Goal: Information Seeking & Learning: Learn about a topic

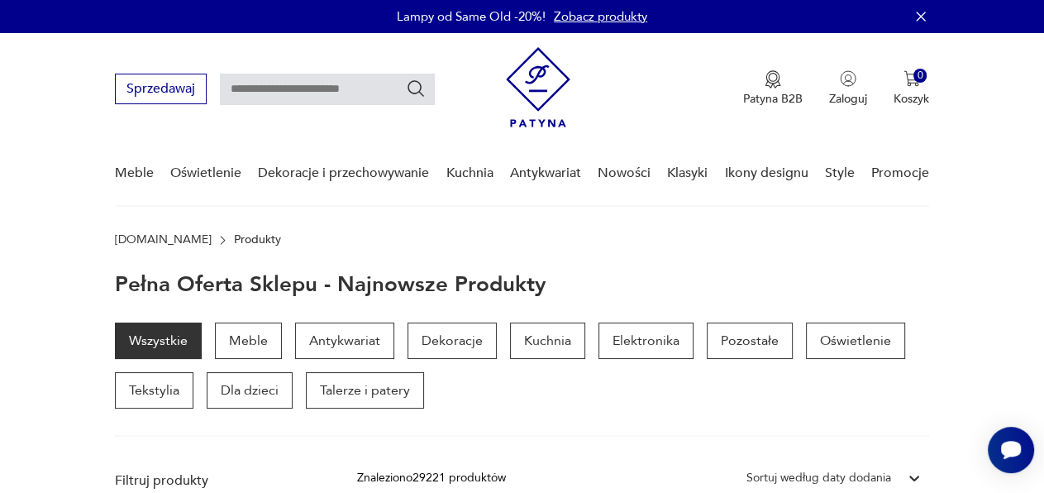
click at [618, 171] on link "Nowości" at bounding box center [624, 173] width 53 height 64
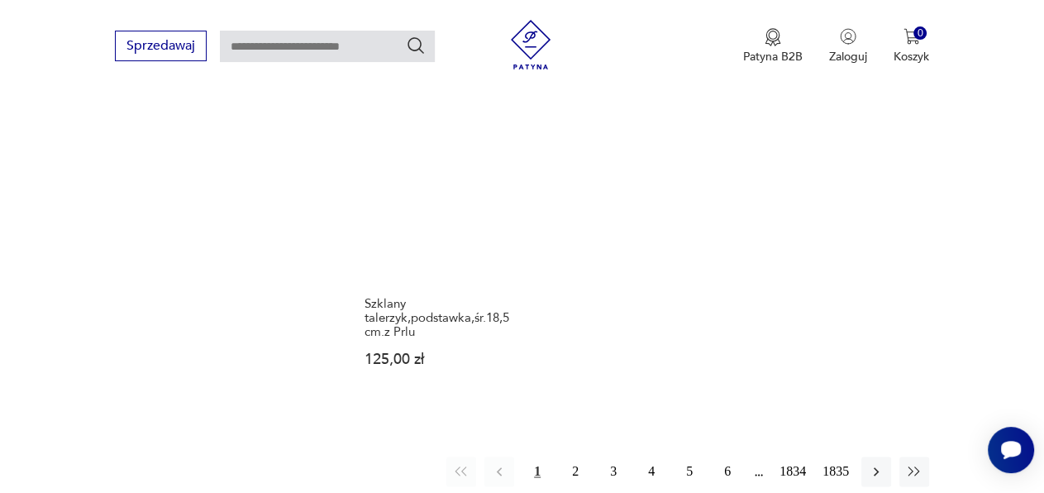
scroll to position [2107, 0]
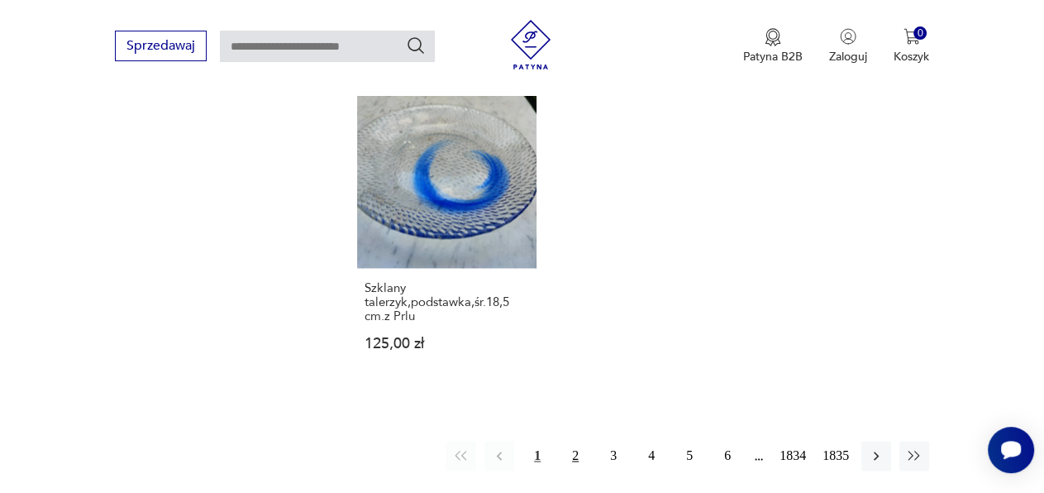
click at [575, 441] on button "2" at bounding box center [576, 456] width 30 height 30
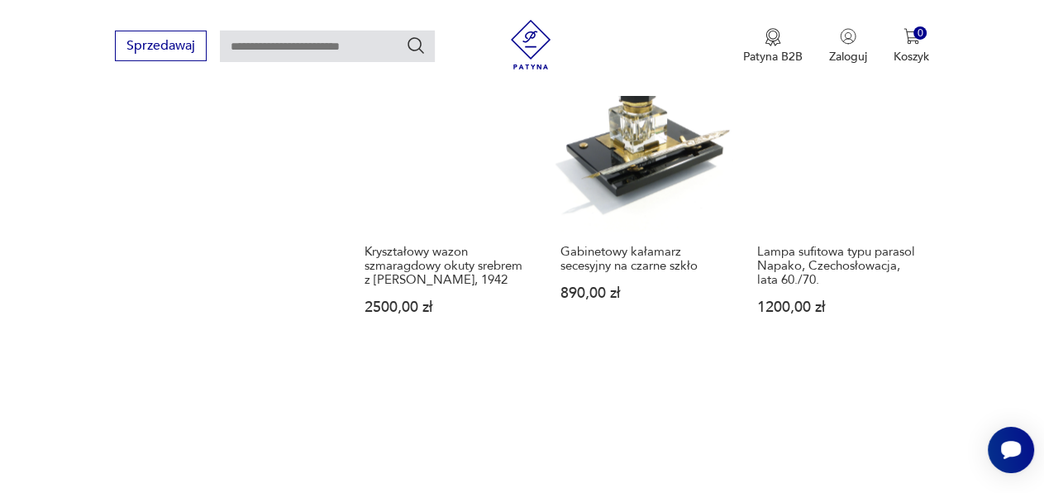
scroll to position [2130, 0]
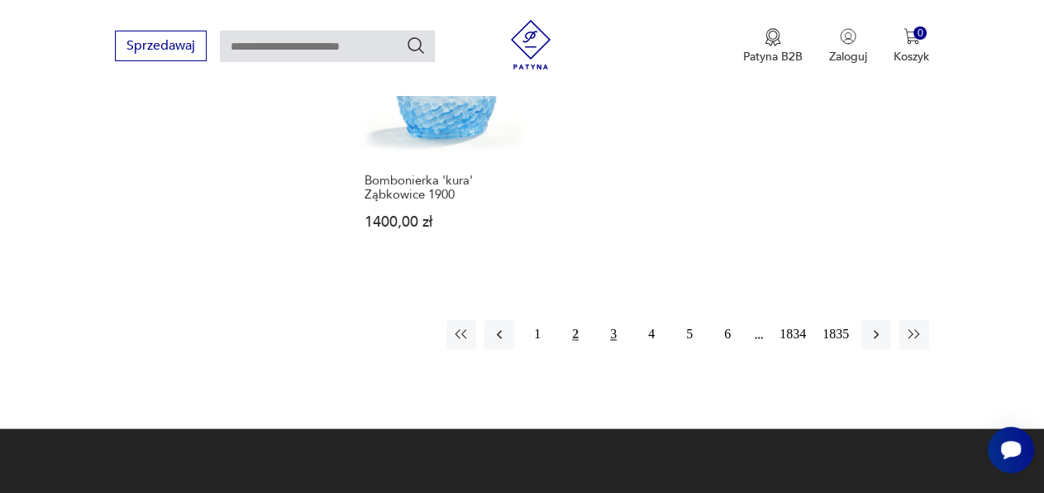
click at [613, 345] on button "3" at bounding box center [614, 334] width 30 height 30
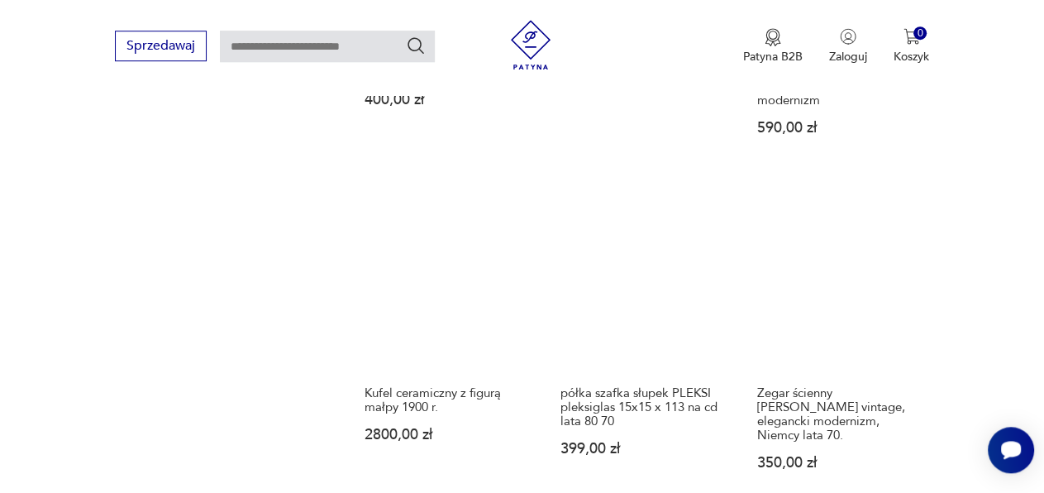
scroll to position [1665, 0]
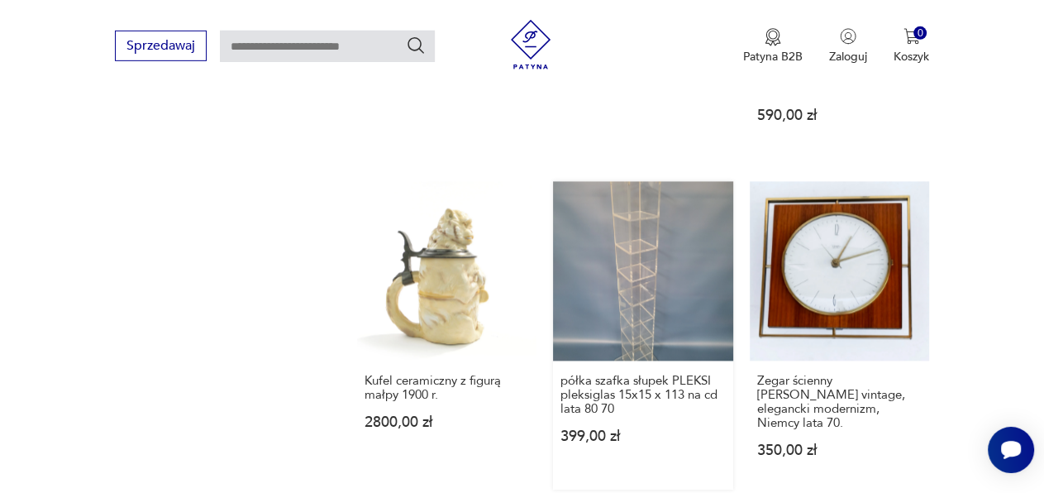
click at [628, 249] on link "półka szafka słupek PLEKSI pleksiglas 15x15 x 113 na cd lata 80 70 399,00 zł" at bounding box center [642, 335] width 179 height 308
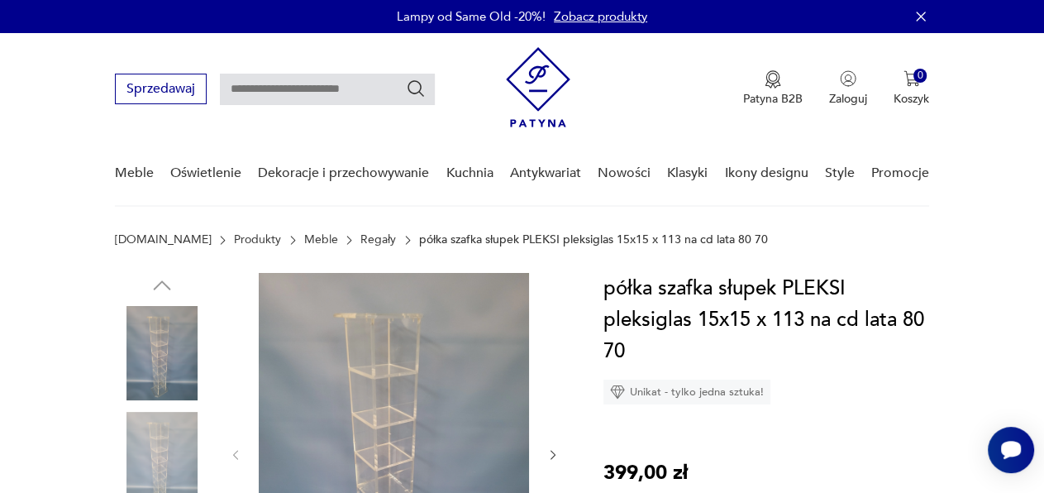
click at [628, 249] on section "[DOMAIN_NAME] Produkty Meble Regały półka szafka słupek PLEKSI pleksiglas 15x15…" at bounding box center [522, 253] width 1044 height 40
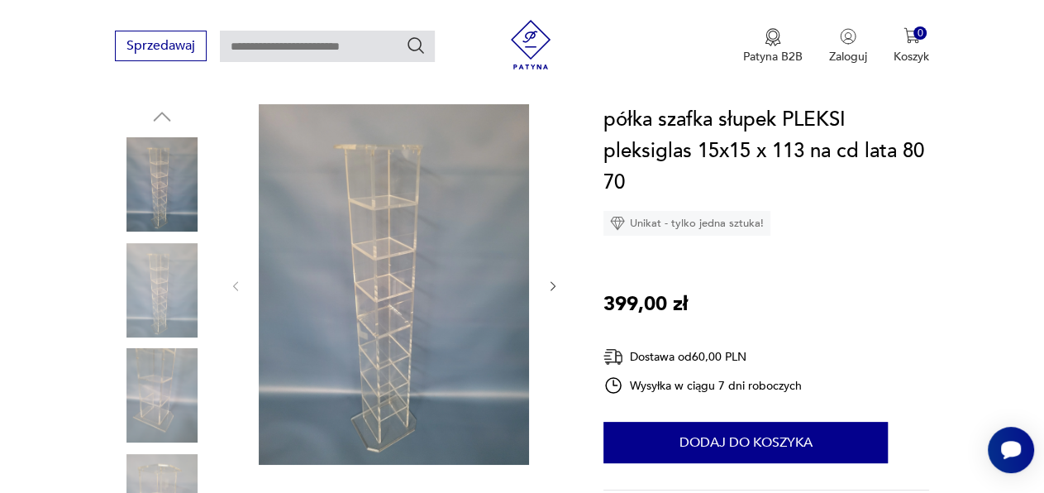
scroll to position [170, 0]
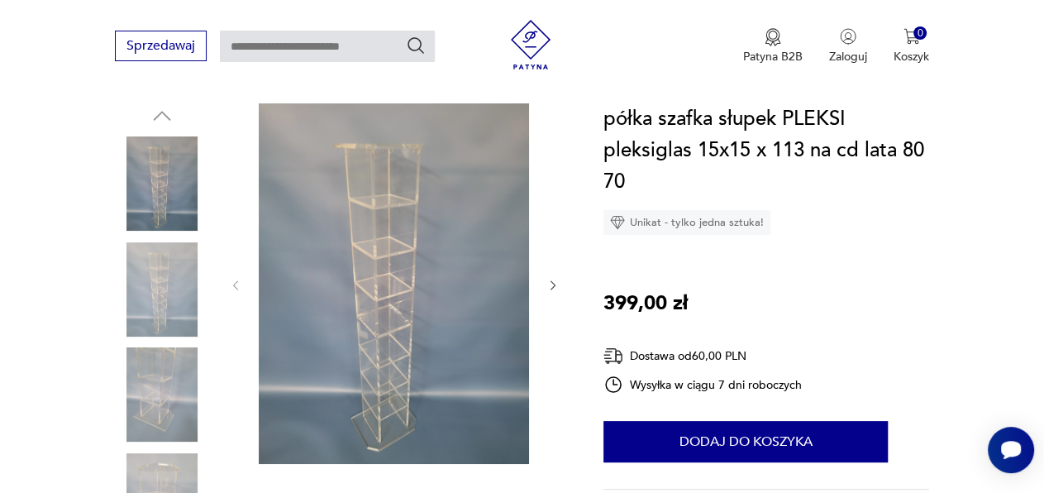
click at [554, 289] on icon "button" at bounding box center [553, 285] width 13 height 13
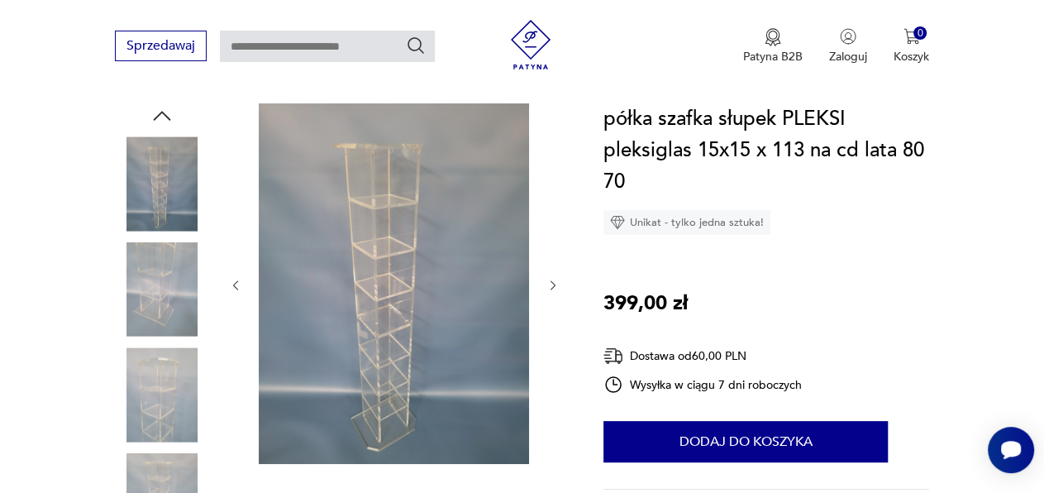
click at [554, 289] on icon "button" at bounding box center [553, 285] width 13 height 13
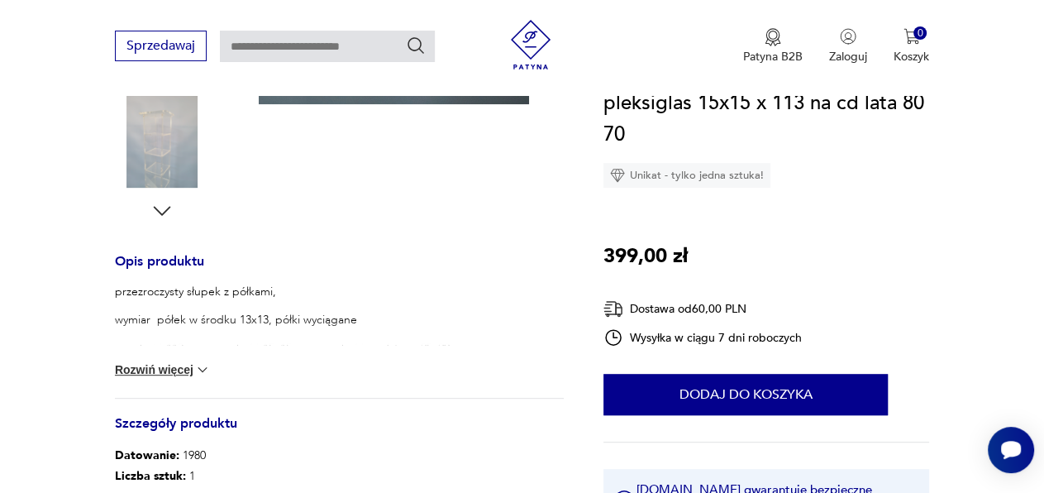
scroll to position [533, 0]
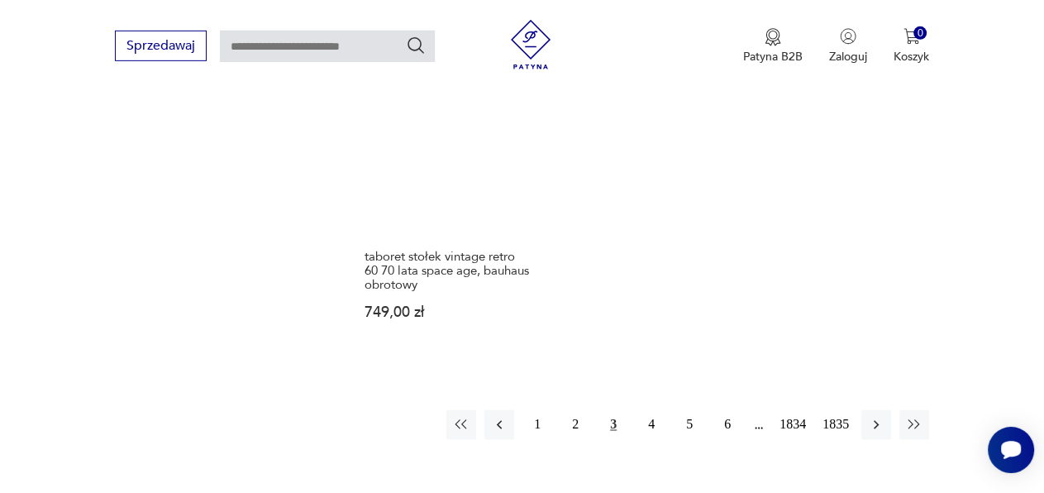
scroll to position [2142, 0]
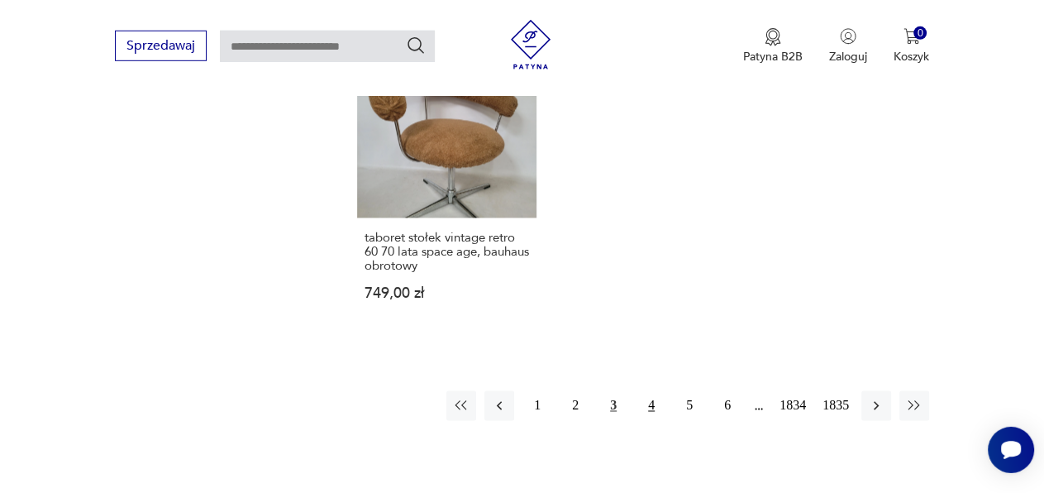
click at [651, 391] on button "4" at bounding box center [652, 406] width 30 height 30
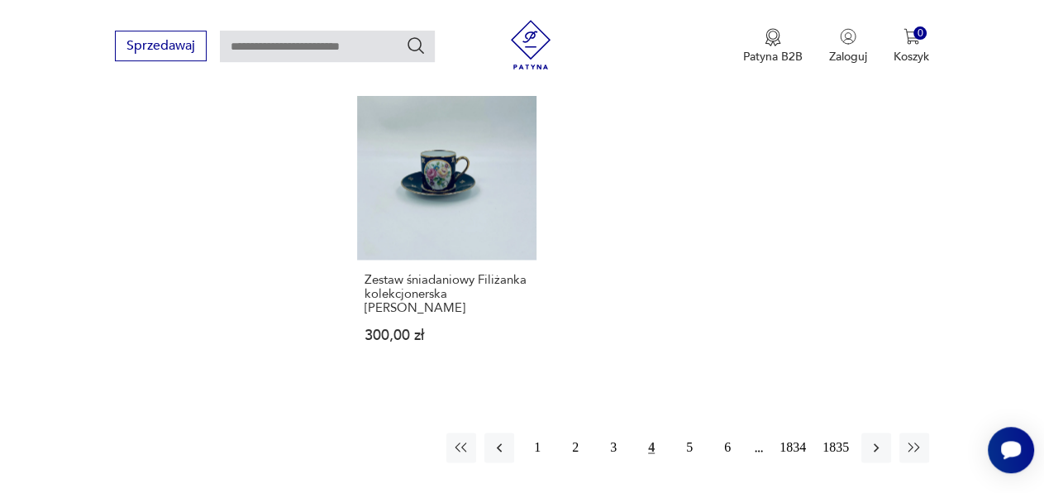
scroll to position [2062, 0]
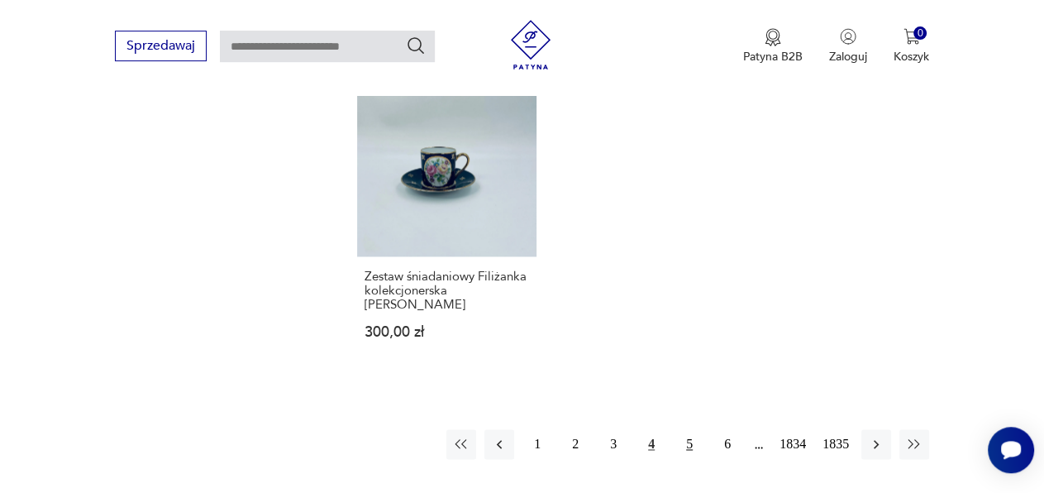
click at [684, 435] on button "5" at bounding box center [690, 444] width 30 height 30
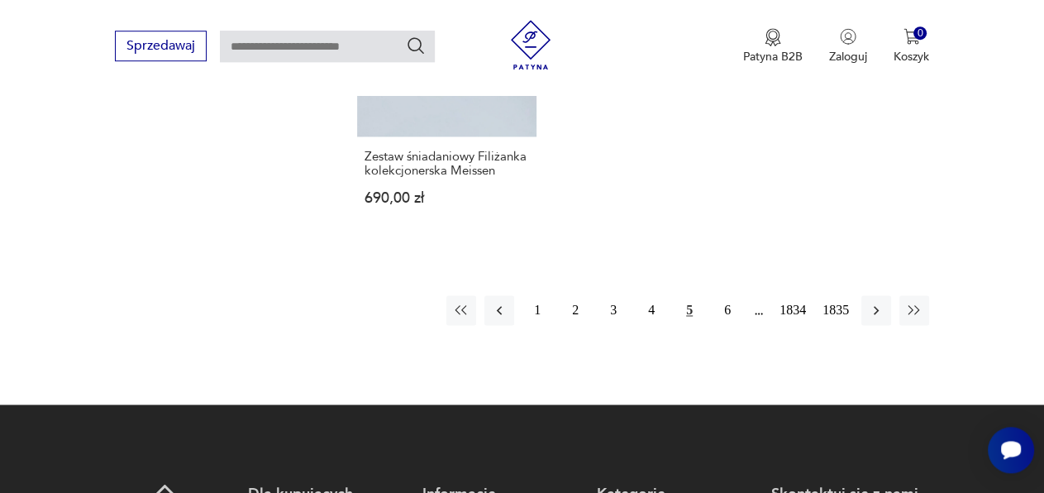
scroll to position [2155, 0]
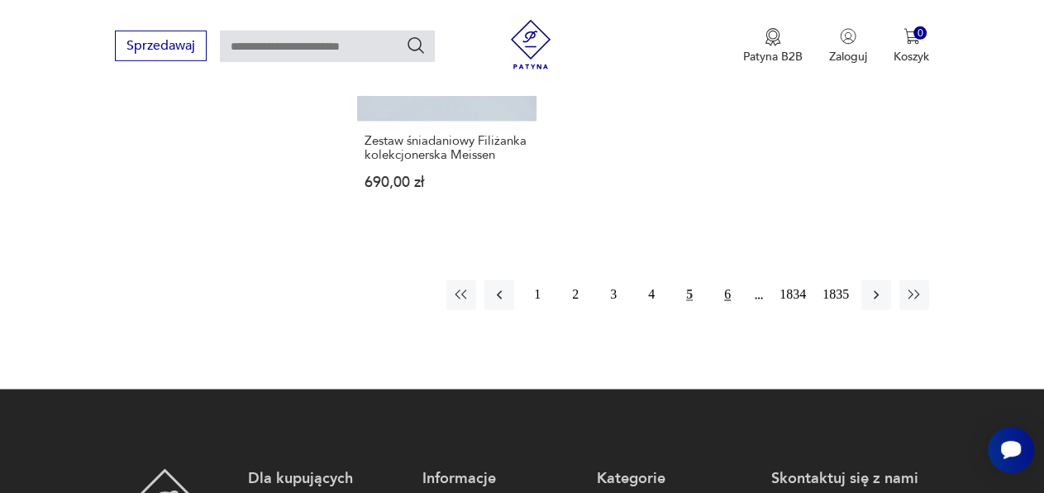
click at [724, 280] on button "6" at bounding box center [728, 295] width 30 height 30
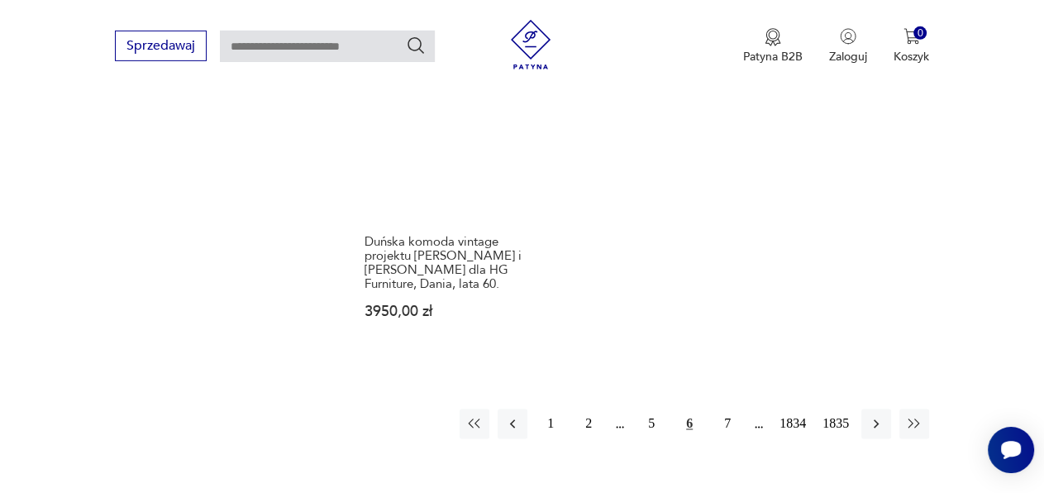
scroll to position [2074, 0]
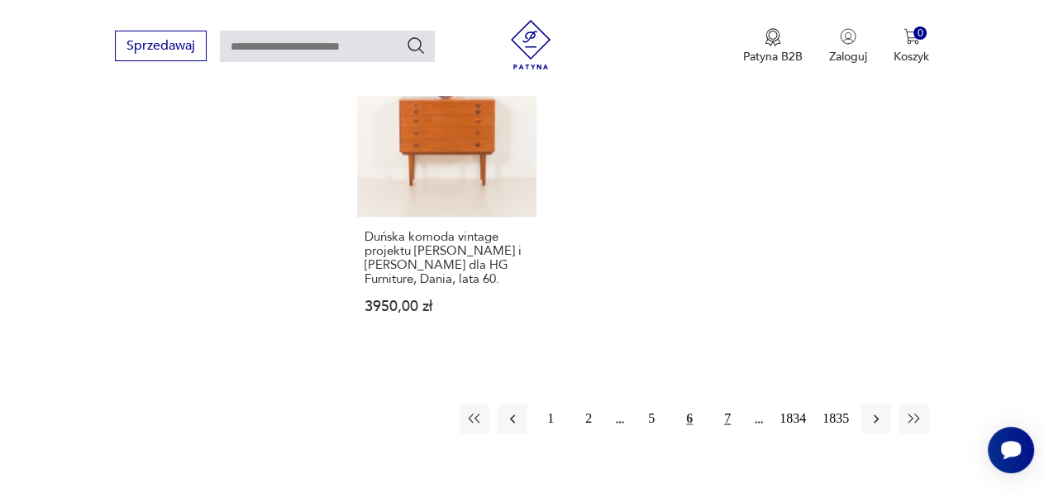
click at [724, 405] on button "7" at bounding box center [728, 419] width 30 height 30
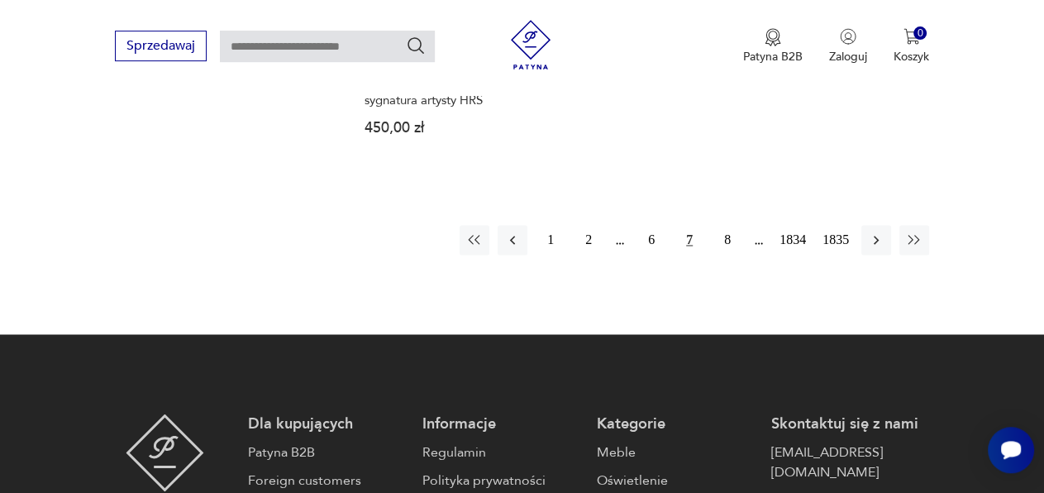
scroll to position [2244, 0]
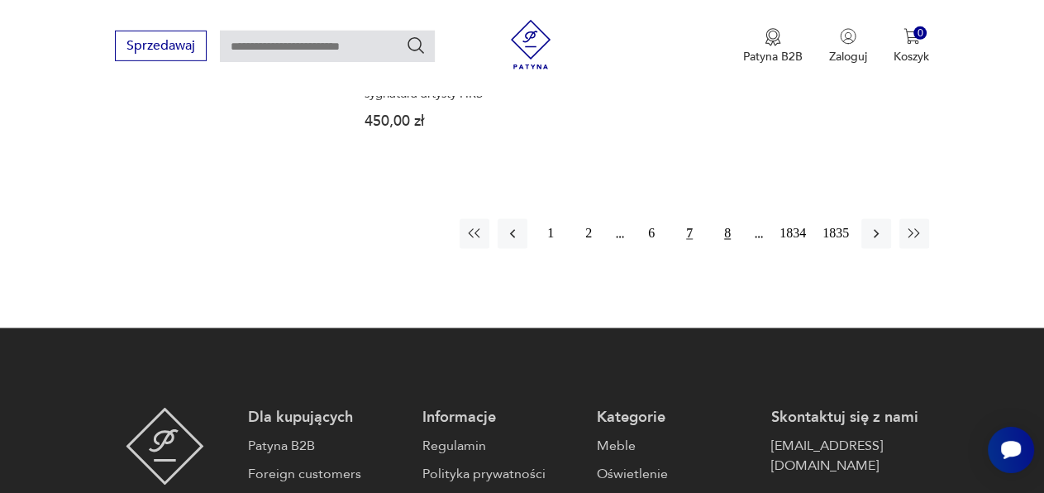
click at [727, 232] on button "8" at bounding box center [728, 234] width 30 height 30
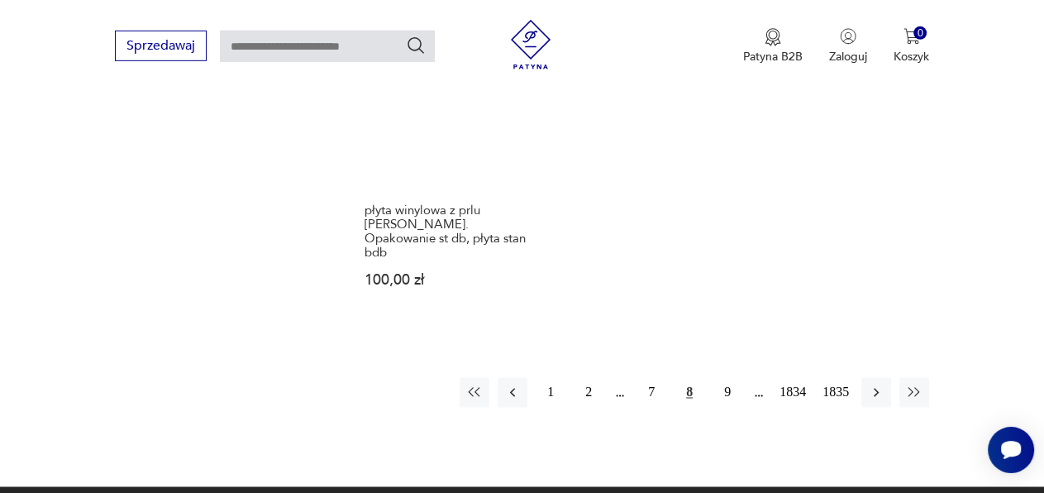
scroll to position [2126, 0]
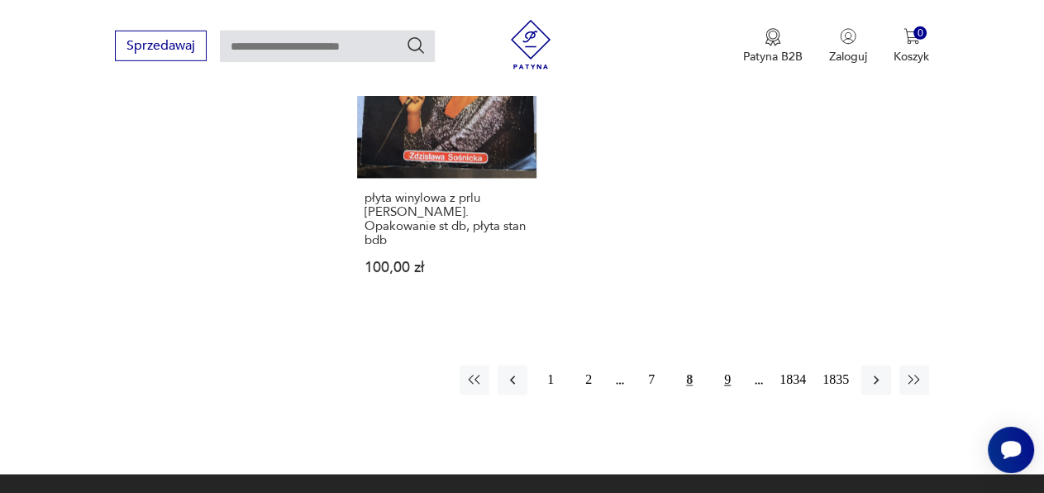
click at [728, 380] on button "9" at bounding box center [728, 380] width 30 height 30
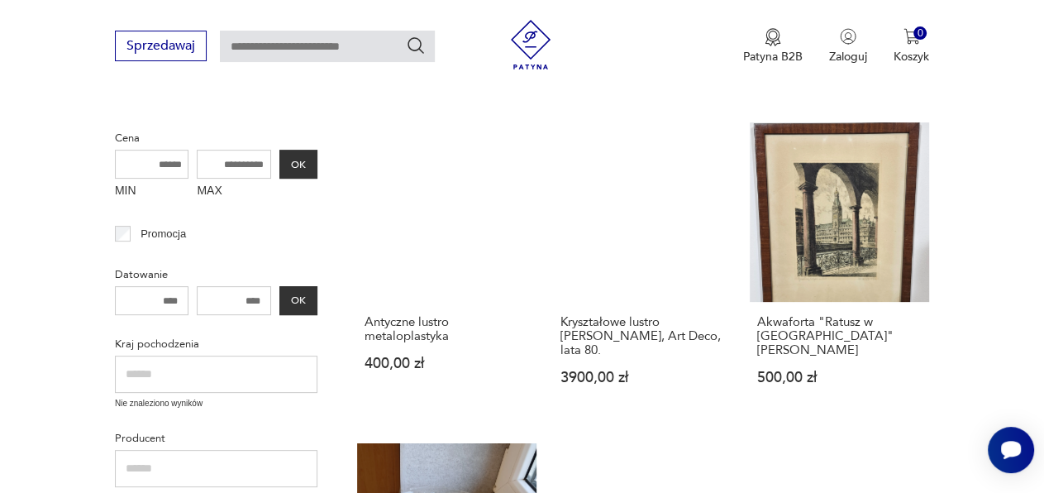
scroll to position [425, 0]
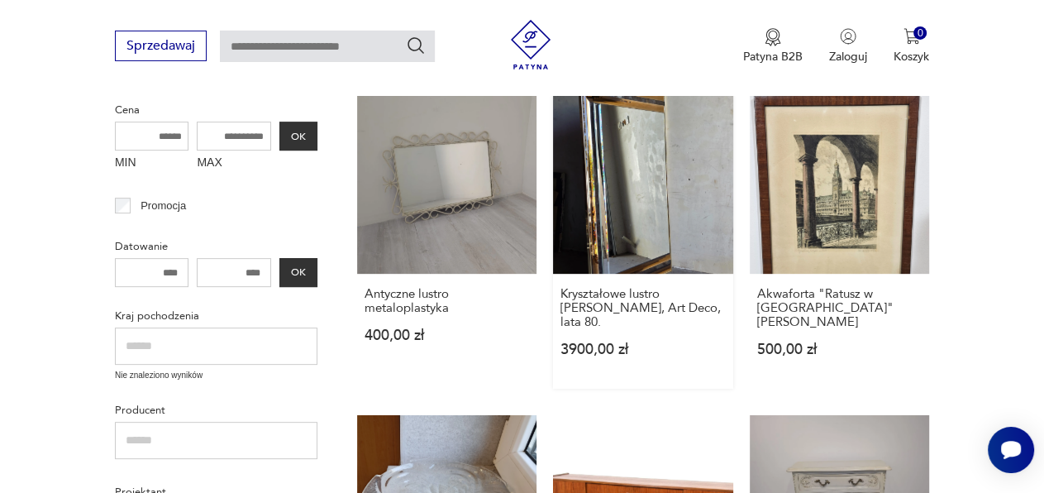
click at [650, 216] on link "Kryształowe lustro [PERSON_NAME], Art Deco, lata 80. 3900,00 zł" at bounding box center [642, 241] width 179 height 294
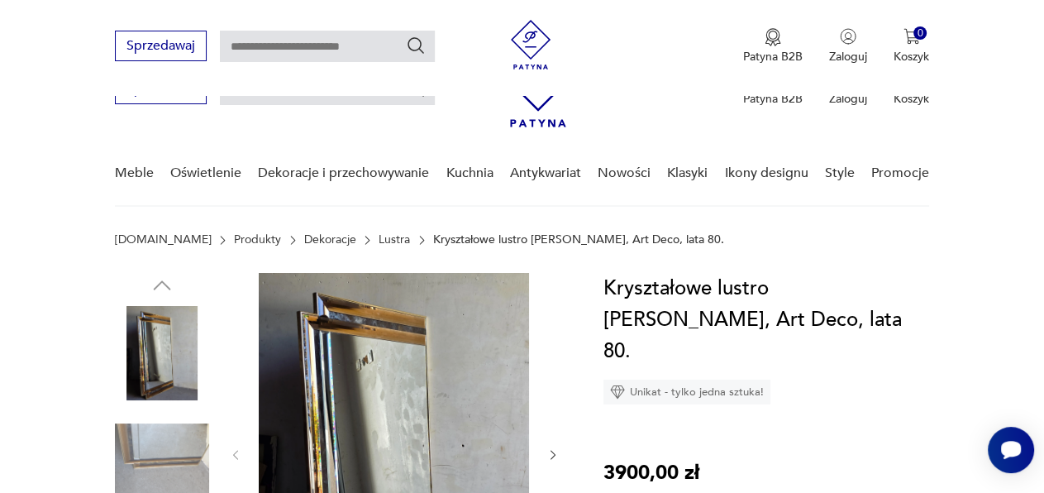
scroll to position [568, 0]
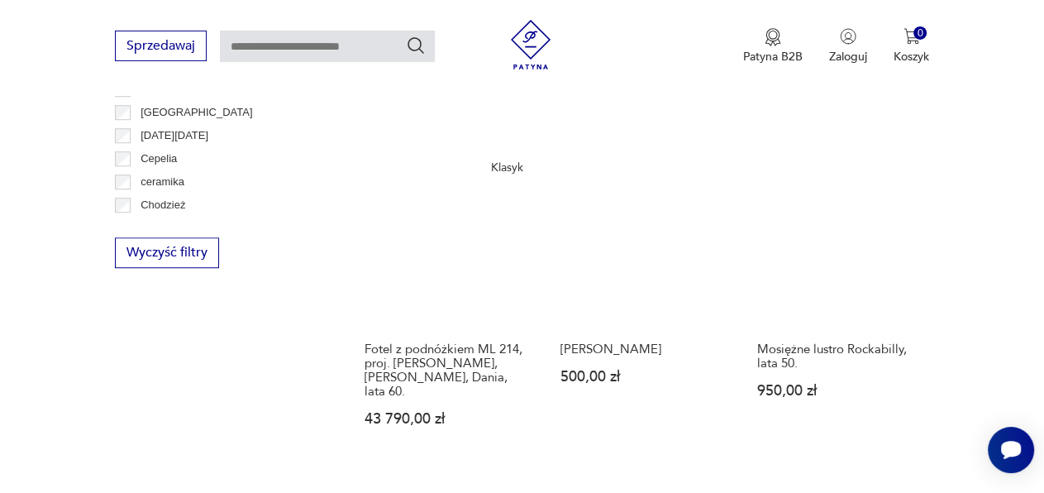
scroll to position [1017, 0]
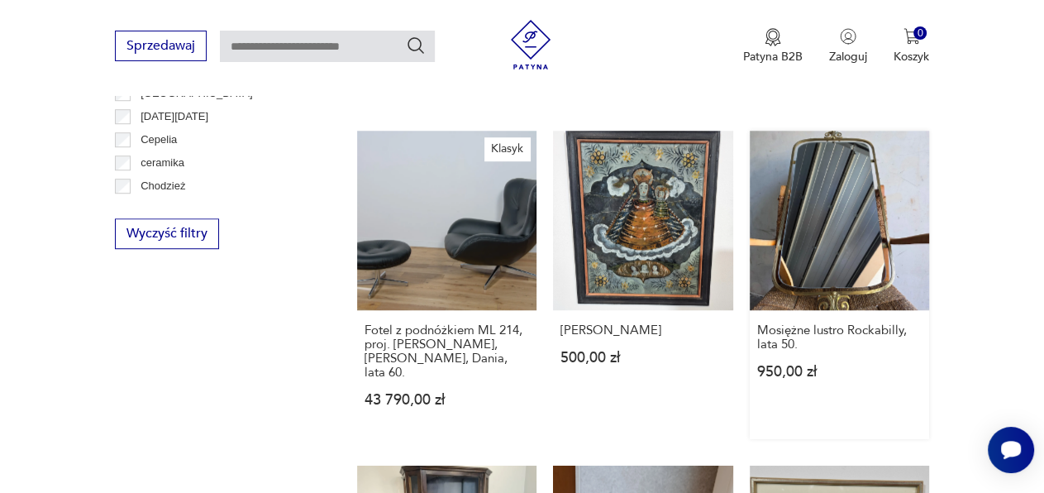
click at [805, 268] on link "Mosiężne lustro Rockabilly, lata 50. 950,00 zł" at bounding box center [839, 285] width 179 height 308
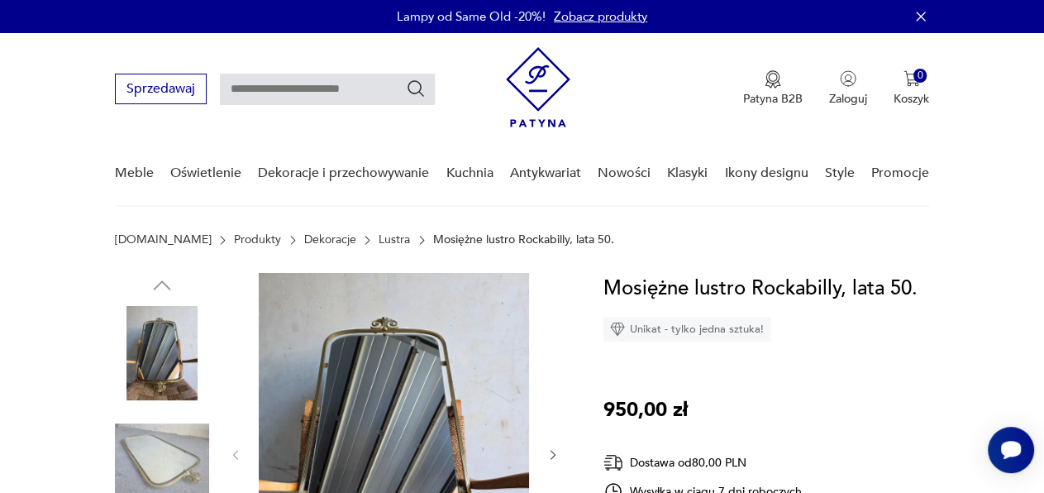
scroll to position [195, 0]
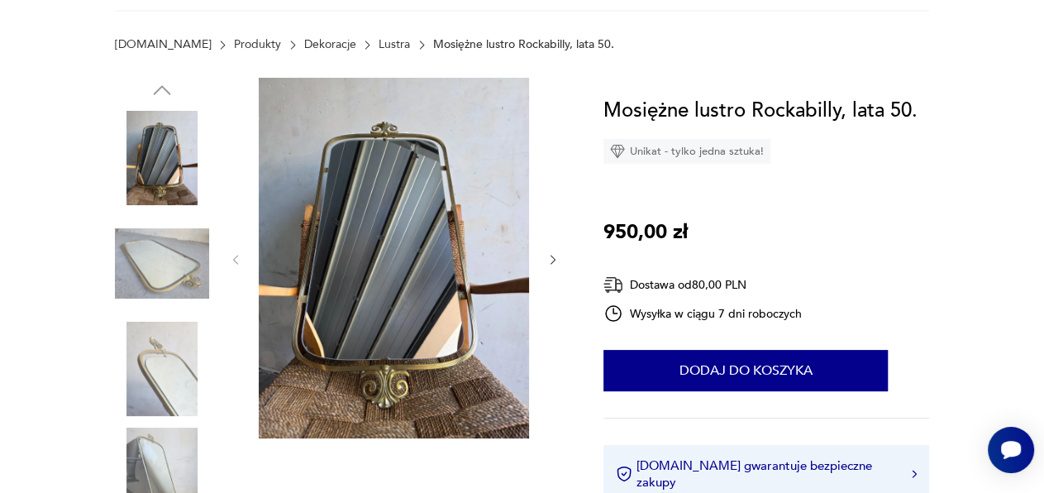
click at [551, 260] on icon "button" at bounding box center [553, 259] width 13 height 13
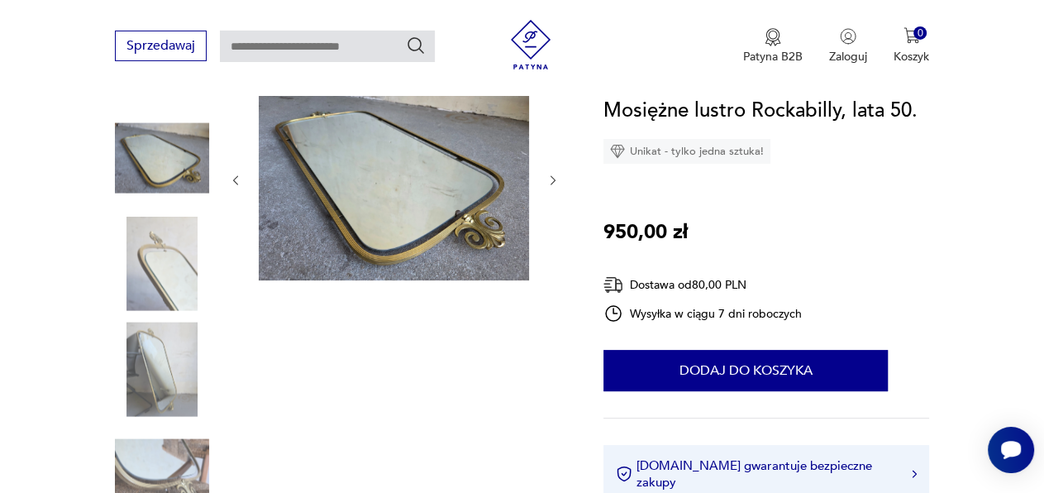
click at [551, 260] on div at bounding box center [394, 181] width 331 height 206
click at [551, 260] on div at bounding box center [394, 318] width 331 height 480
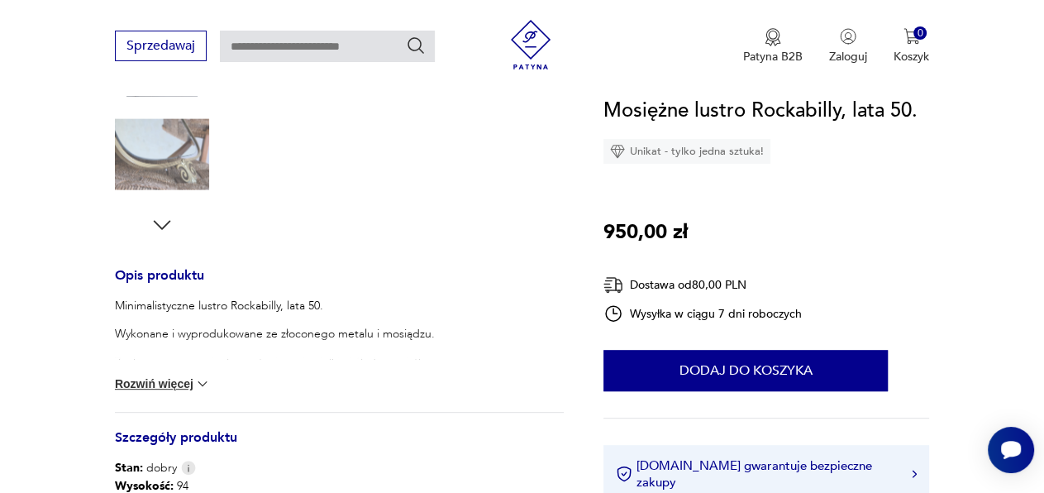
scroll to position [517, 0]
click at [211, 383] on img at bounding box center [202, 382] width 17 height 17
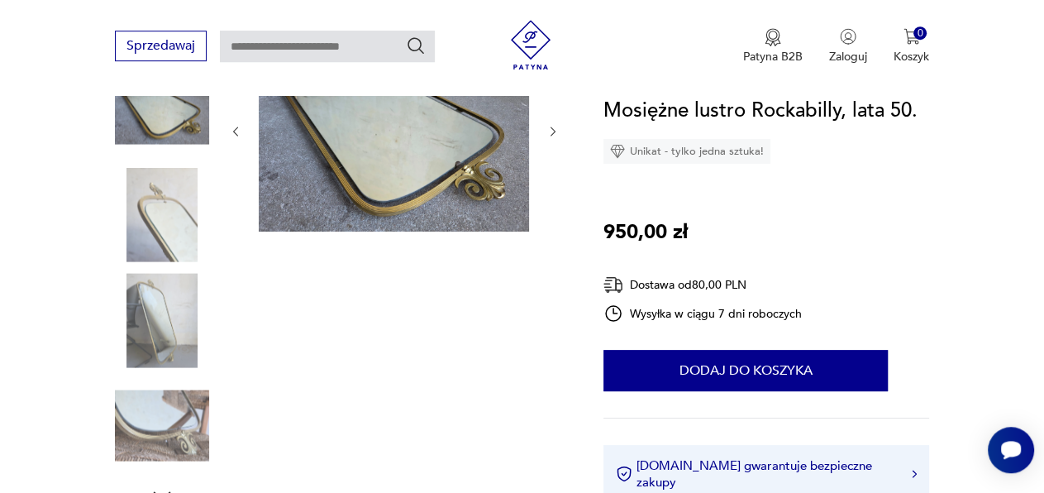
scroll to position [52, 0]
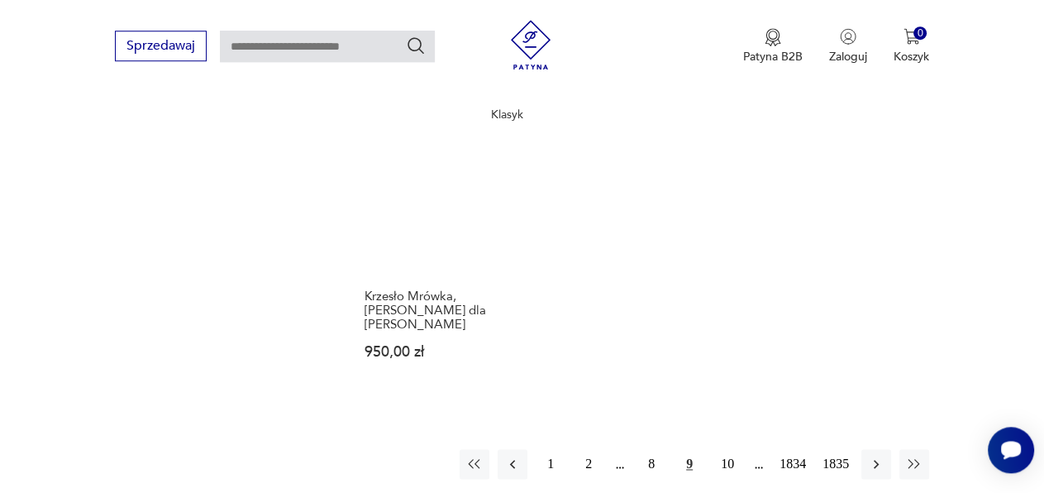
scroll to position [2029, 0]
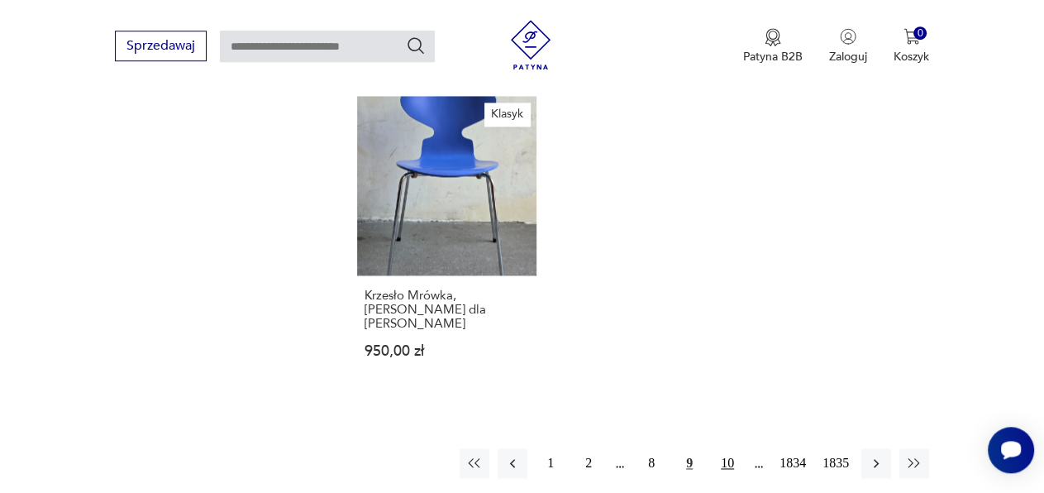
click at [728, 453] on button "10" at bounding box center [728, 463] width 30 height 30
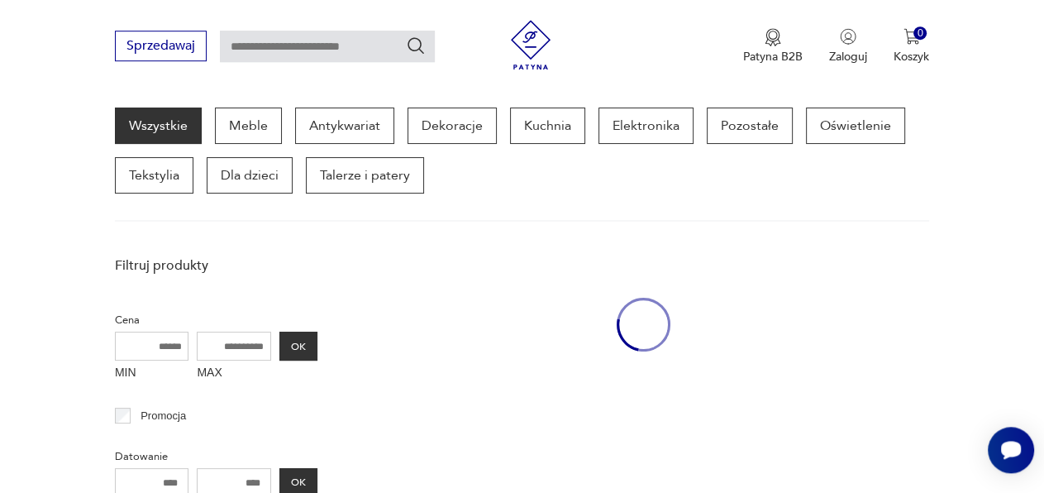
scroll to position [213, 0]
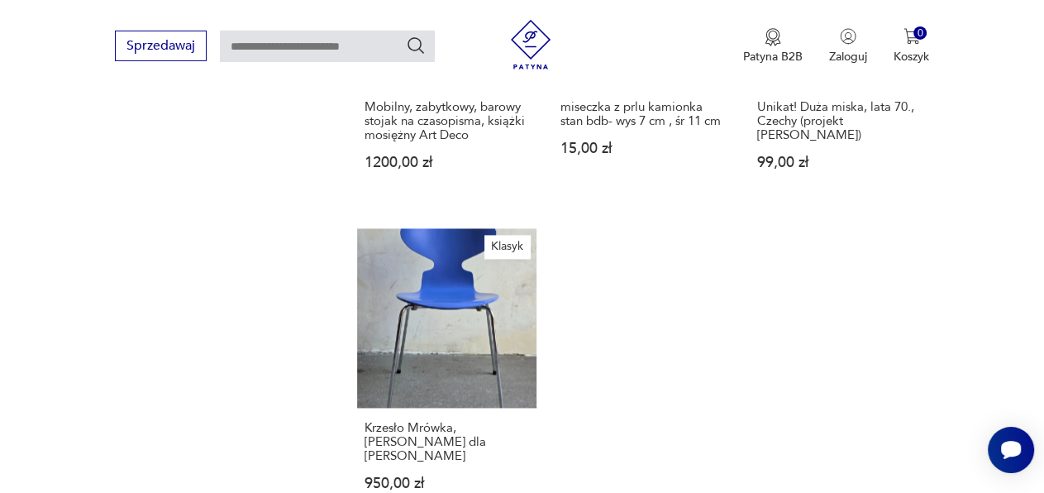
scroll to position [1910, 0]
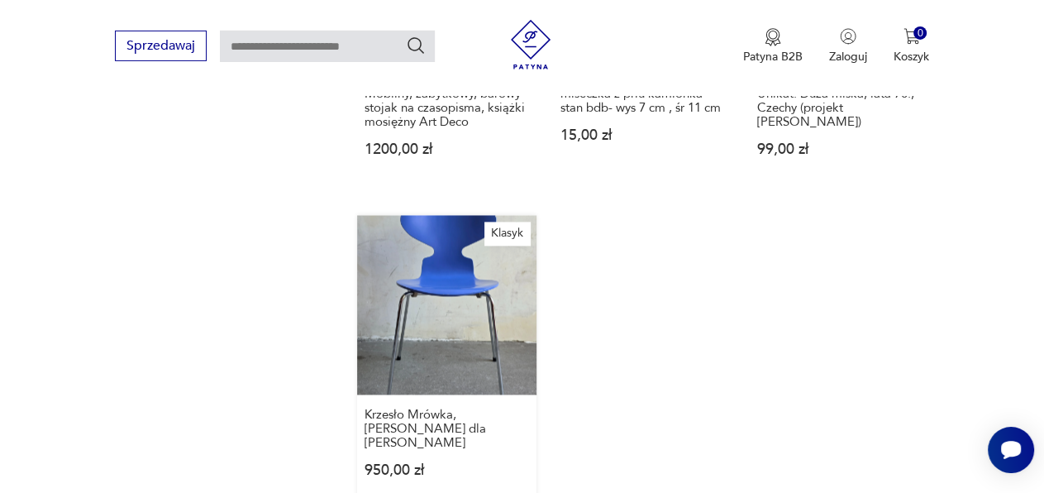
click at [408, 336] on link "Klasyk Krzesło Mrówka, [PERSON_NAME] dla [PERSON_NAME] 950,00 zł" at bounding box center [446, 362] width 179 height 294
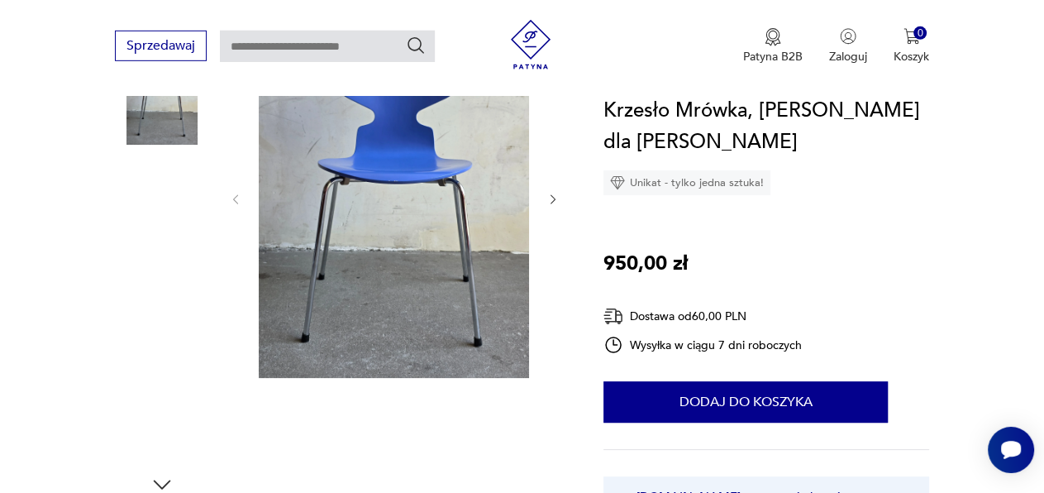
scroll to position [284, 0]
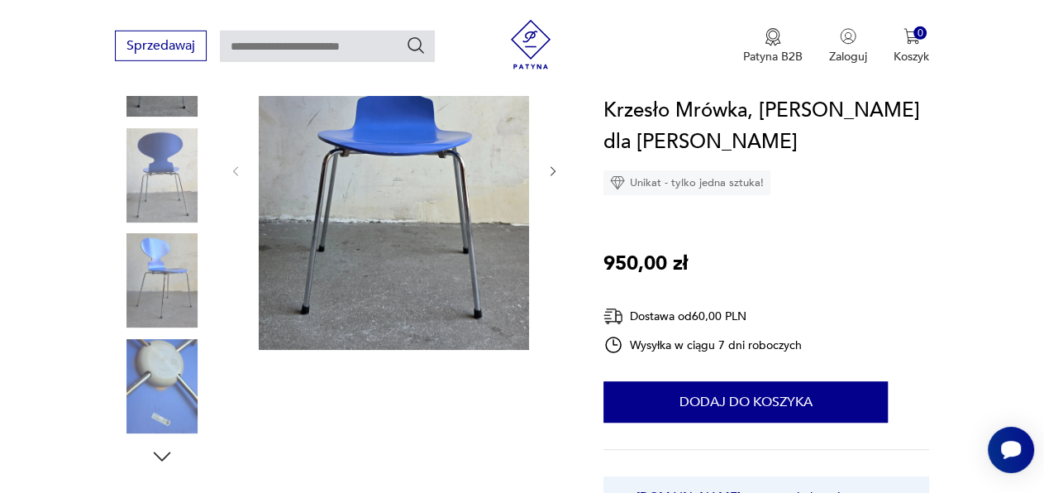
click at [157, 425] on img at bounding box center [162, 386] width 94 height 94
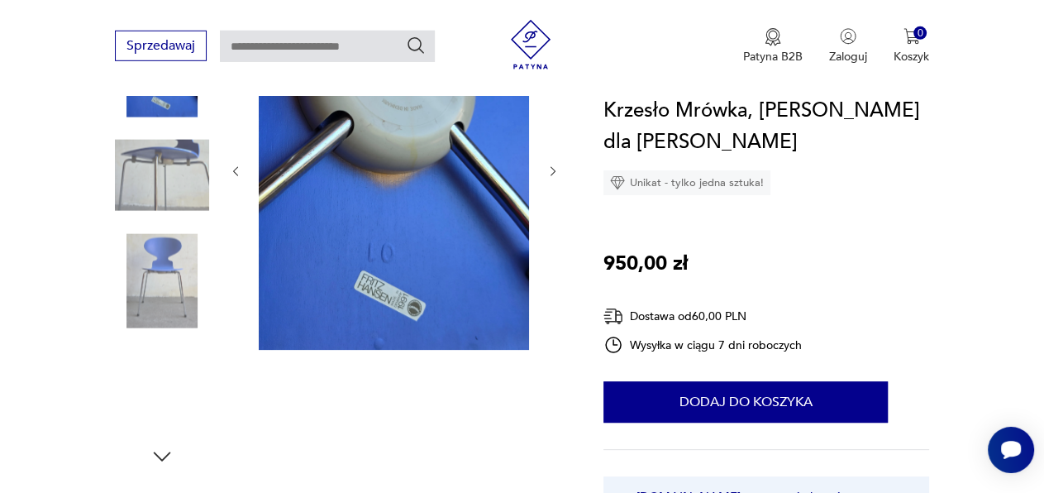
scroll to position [294, 0]
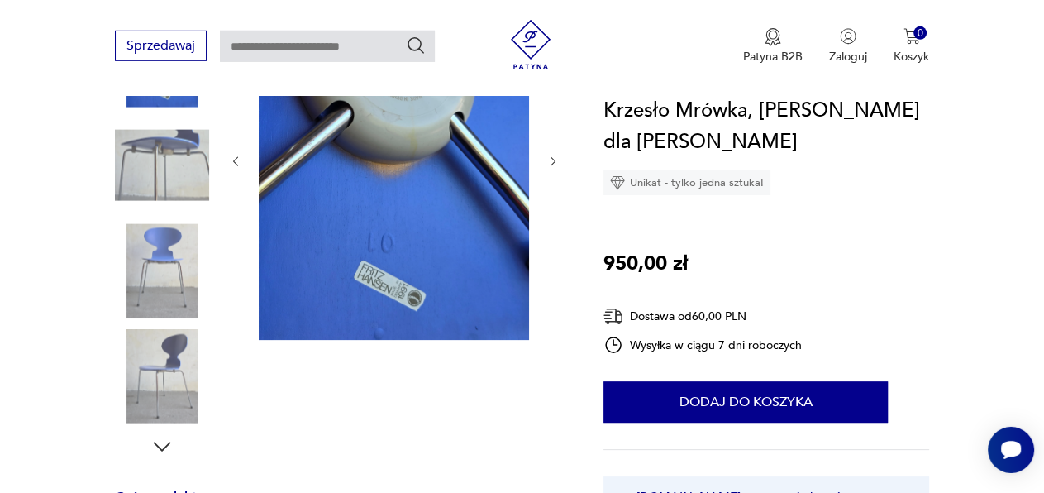
click at [179, 254] on img at bounding box center [162, 270] width 94 height 94
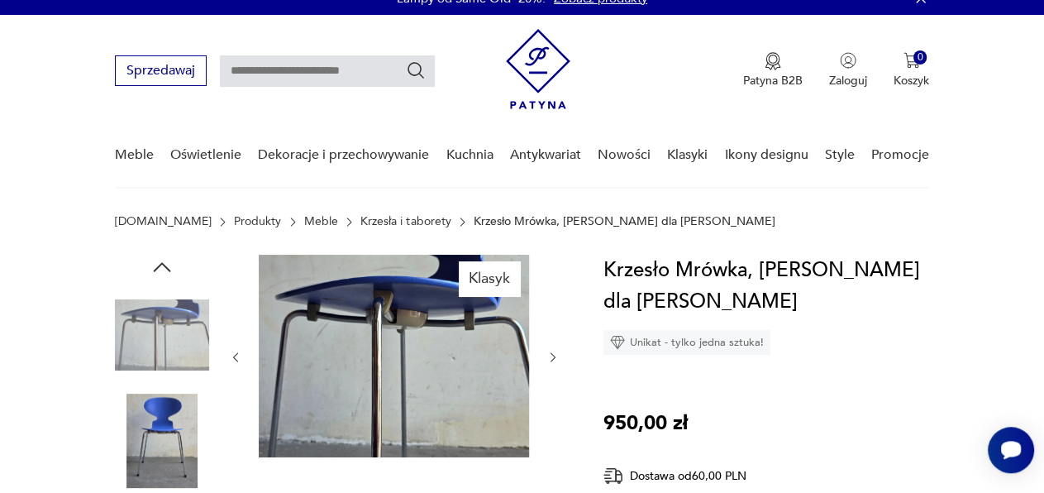
scroll to position [0, 0]
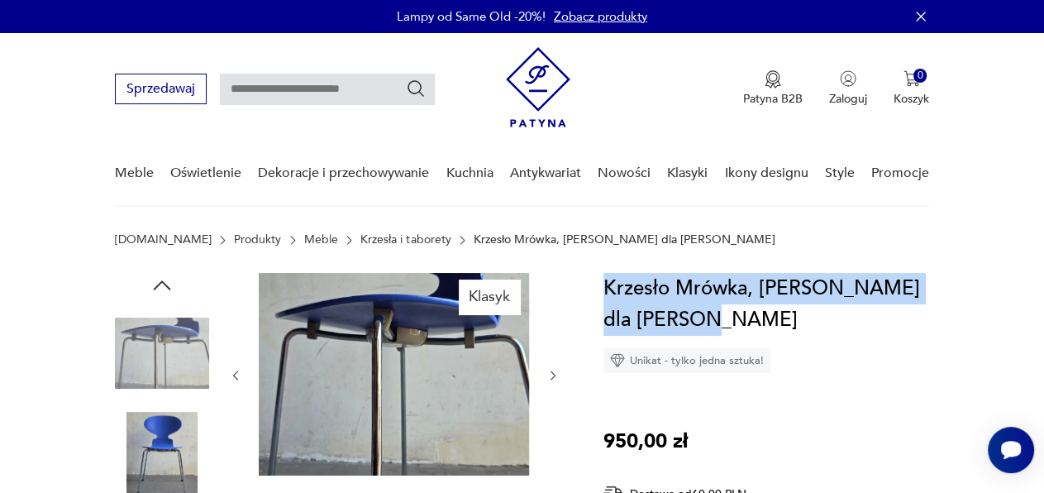
drag, startPoint x: 604, startPoint y: 282, endPoint x: 667, endPoint y: 327, distance: 78.2
copy h1 "Krzesło Mrówka, [PERSON_NAME] dla [PERSON_NAME]"
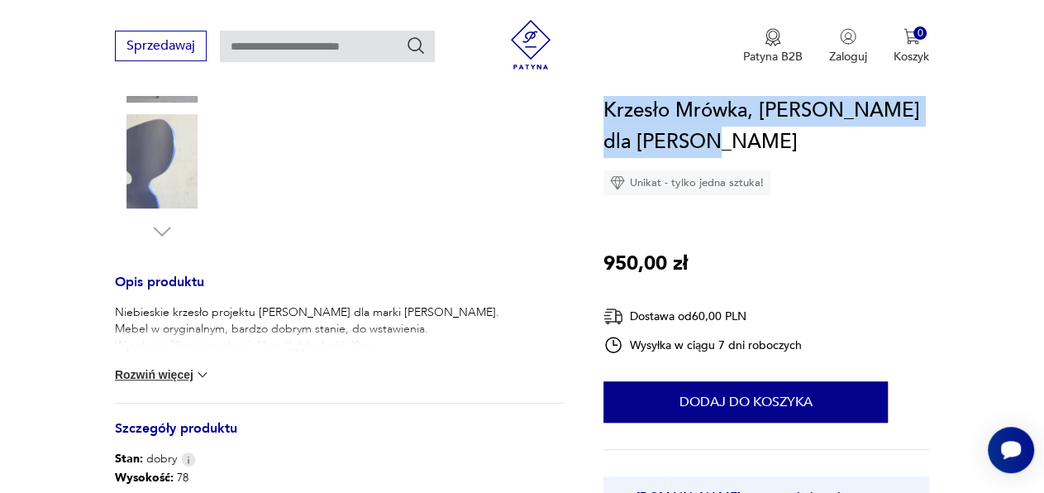
scroll to position [518, 0]
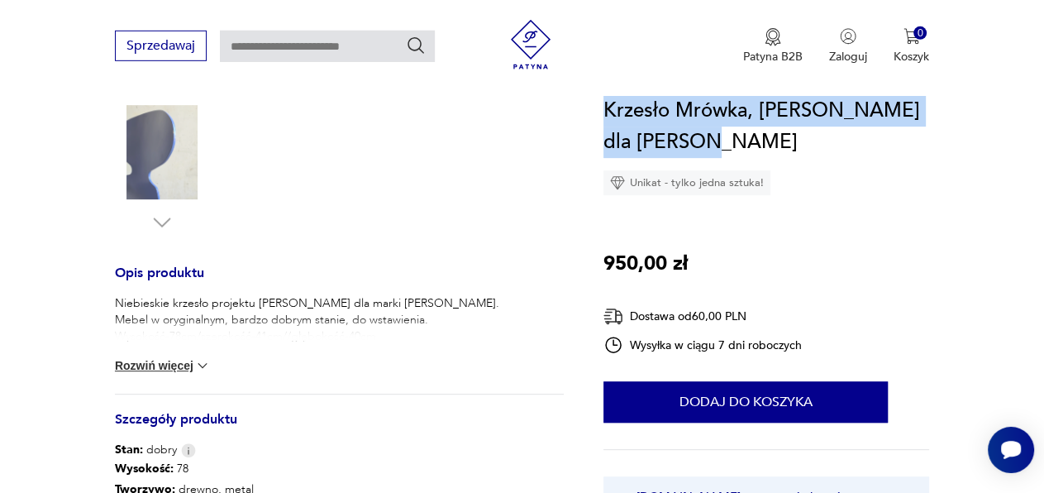
click at [211, 366] on img at bounding box center [202, 365] width 17 height 17
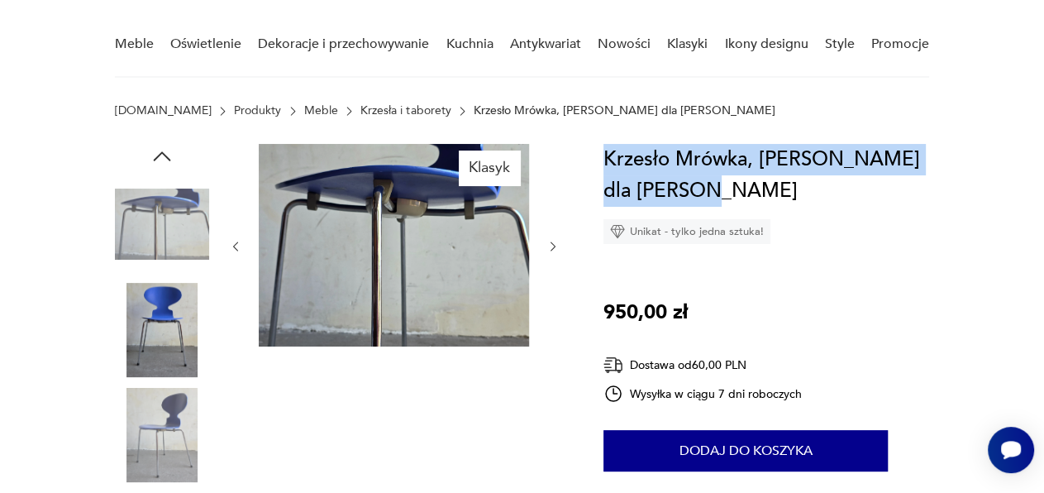
scroll to position [127, 0]
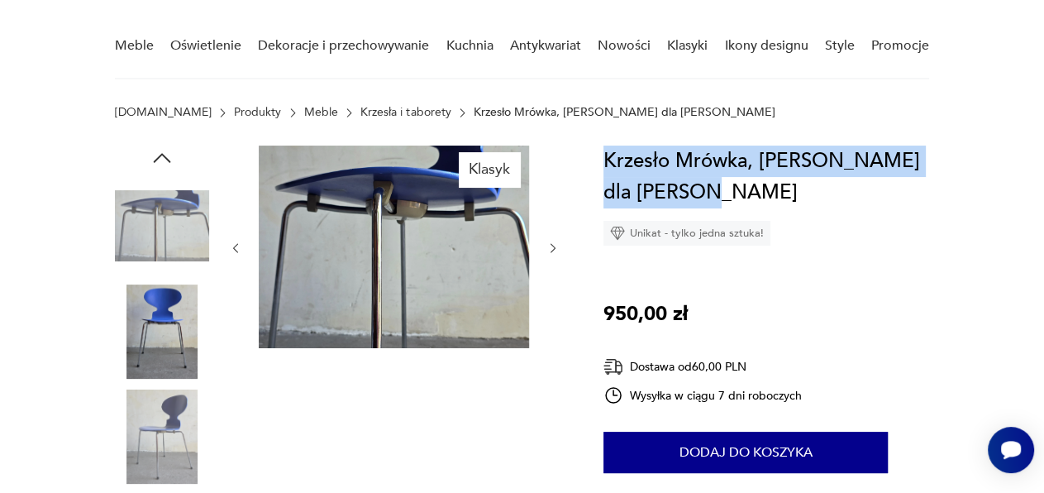
click at [179, 430] on img at bounding box center [162, 436] width 94 height 94
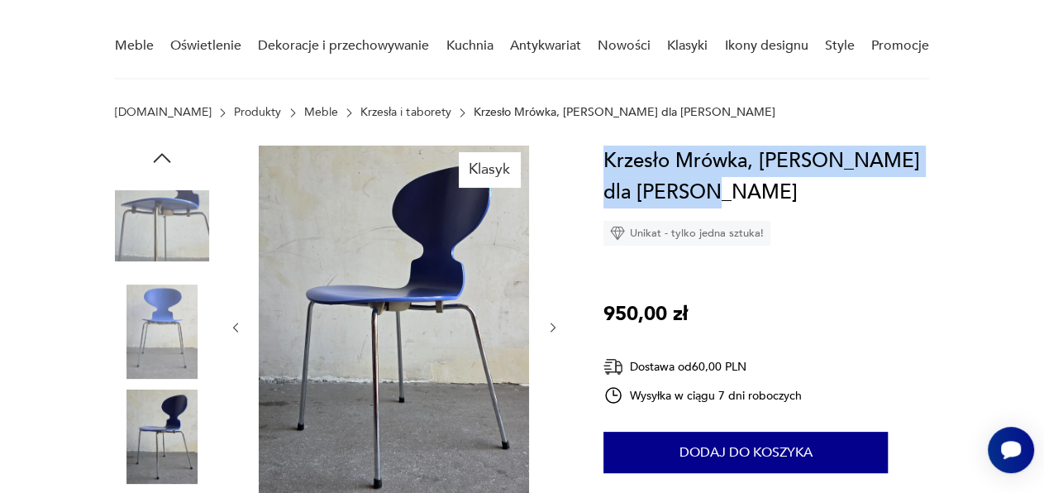
click at [152, 316] on img at bounding box center [162, 331] width 94 height 94
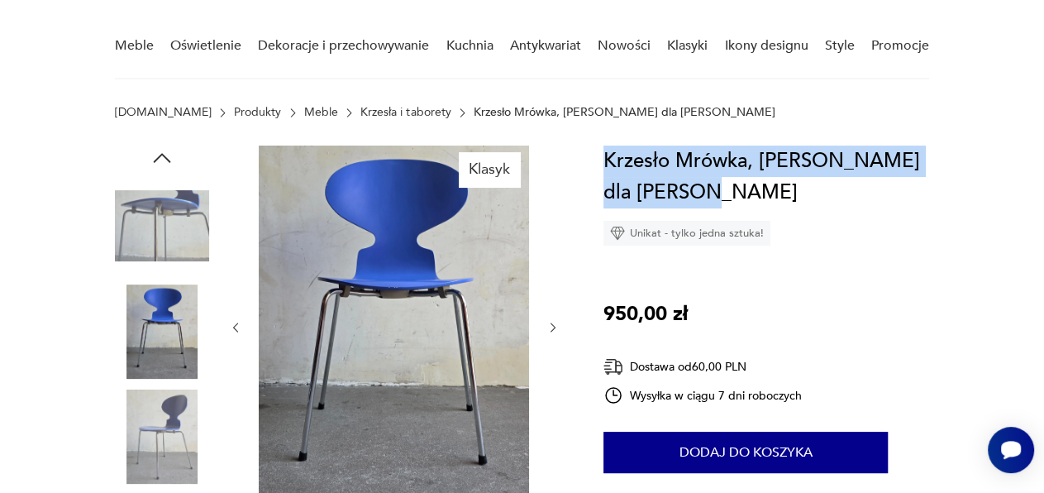
click at [396, 224] on img at bounding box center [394, 326] width 270 height 361
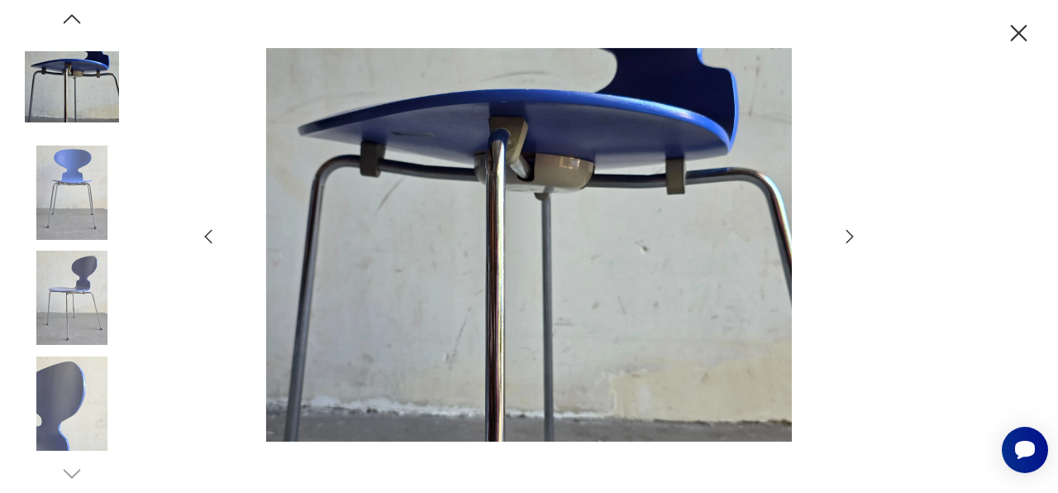
click at [574, 95] on img at bounding box center [529, 245] width 589 height 394
click at [844, 236] on icon "button" at bounding box center [850, 237] width 20 height 20
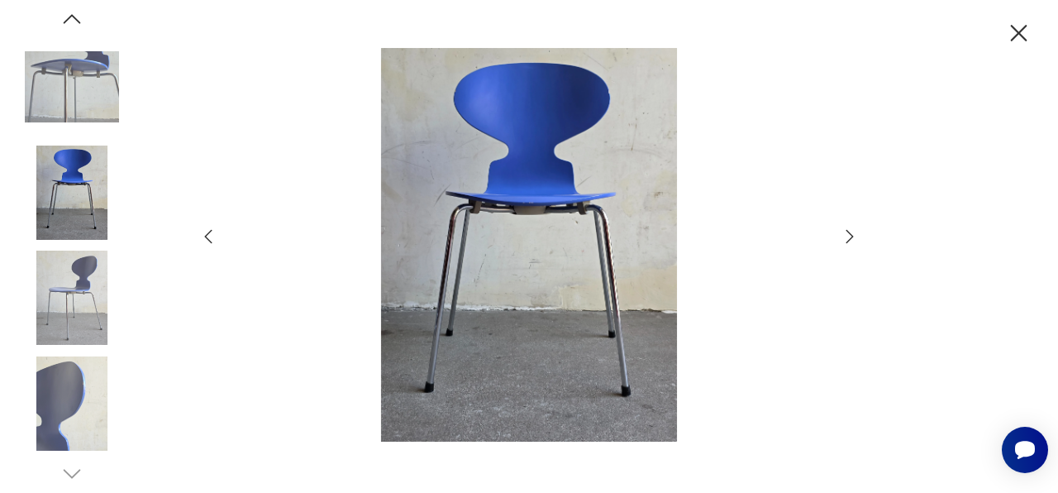
click at [844, 236] on icon "button" at bounding box center [850, 237] width 20 height 20
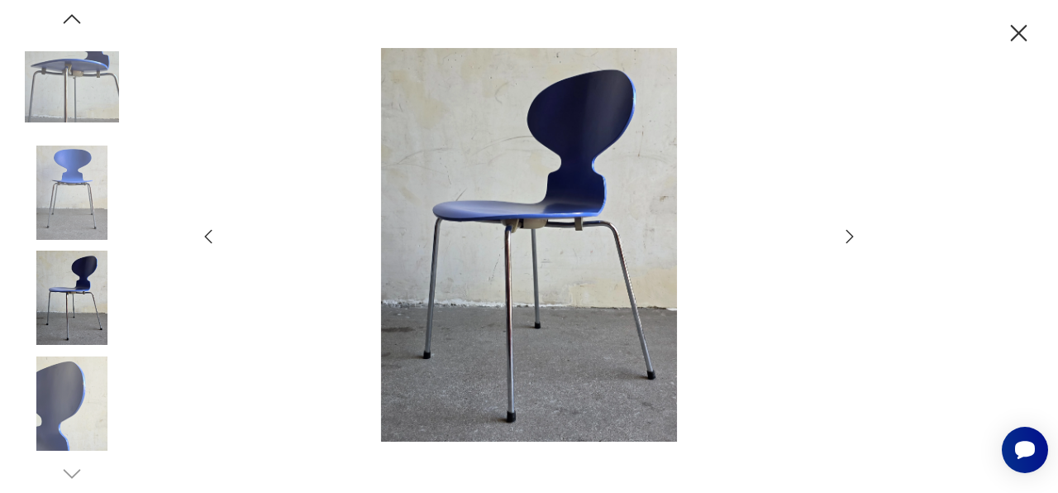
click at [844, 236] on icon "button" at bounding box center [850, 237] width 20 height 20
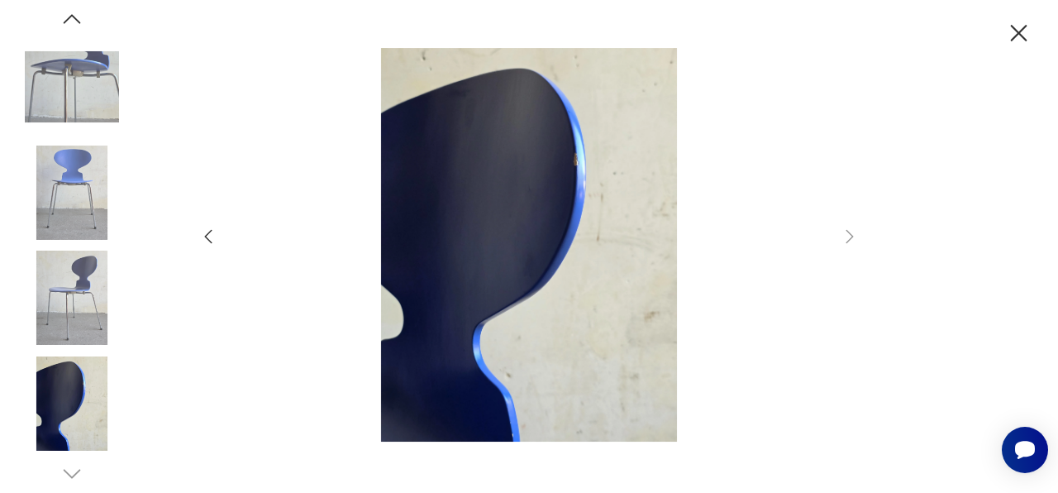
click at [1013, 35] on icon "button" at bounding box center [1019, 33] width 29 height 29
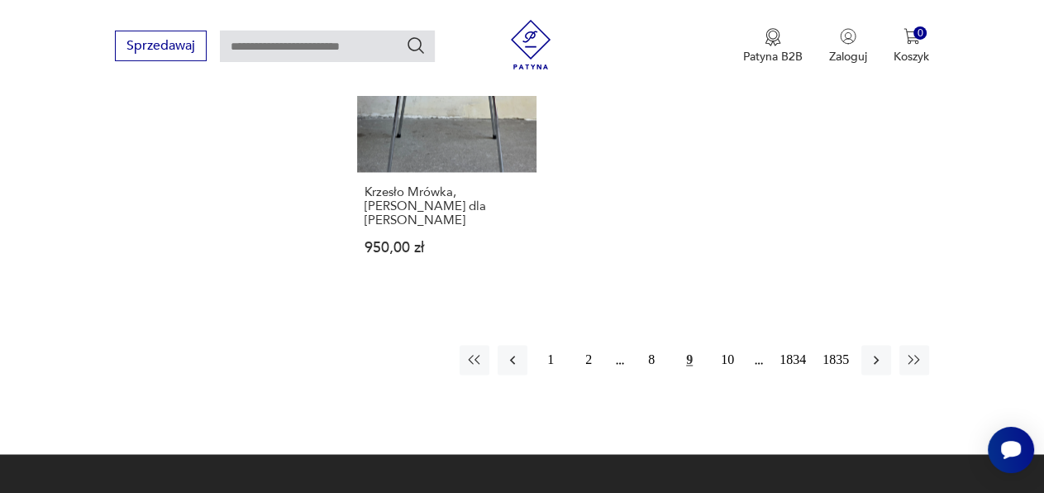
scroll to position [2136, 0]
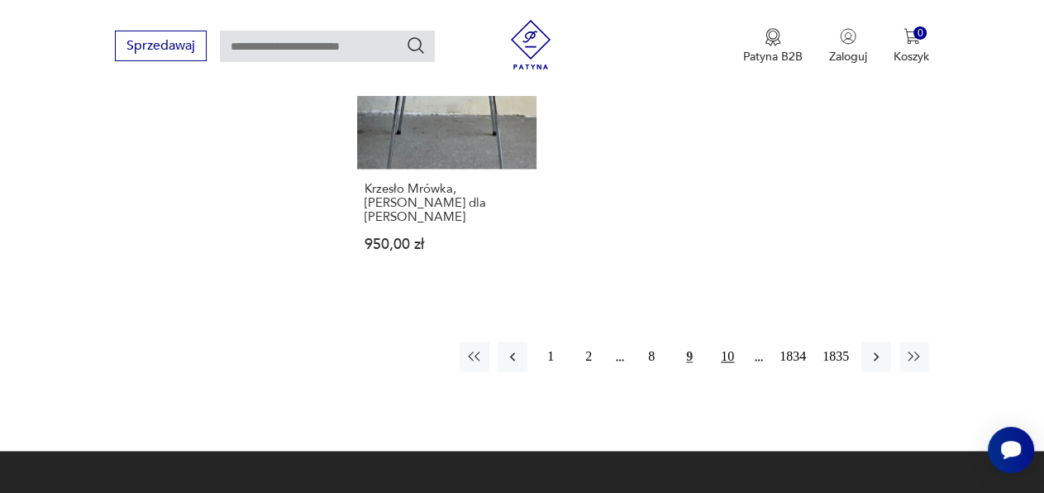
click at [731, 343] on button "10" at bounding box center [728, 356] width 30 height 30
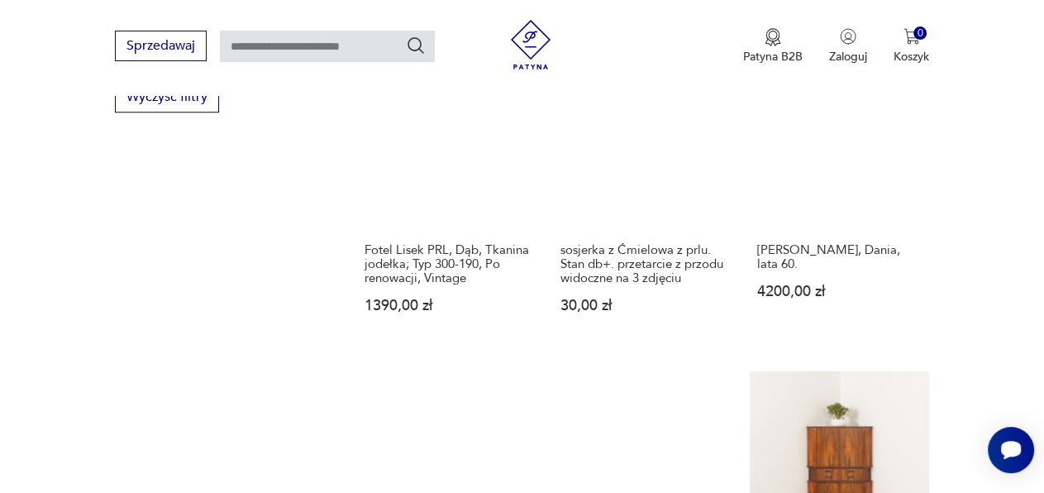
scroll to position [2097, 0]
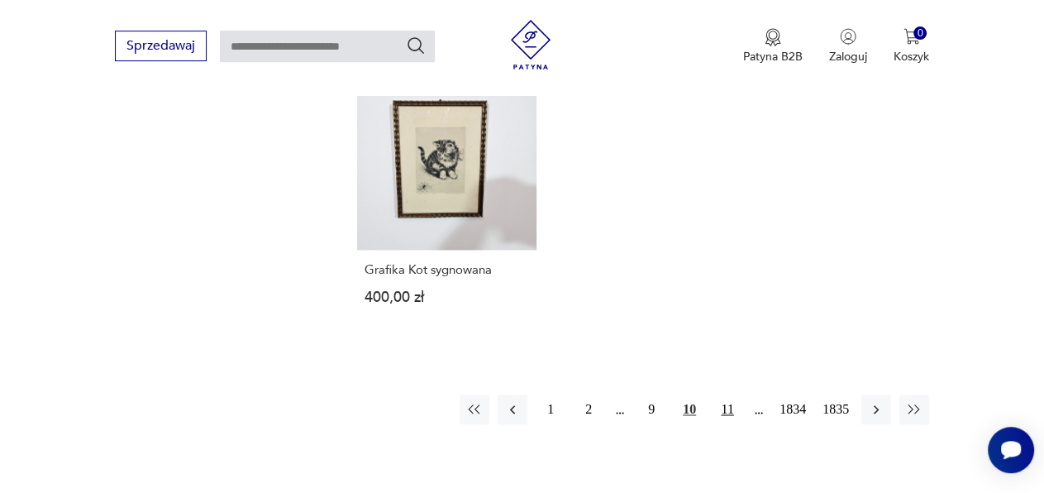
click at [728, 394] on button "11" at bounding box center [728, 409] width 30 height 30
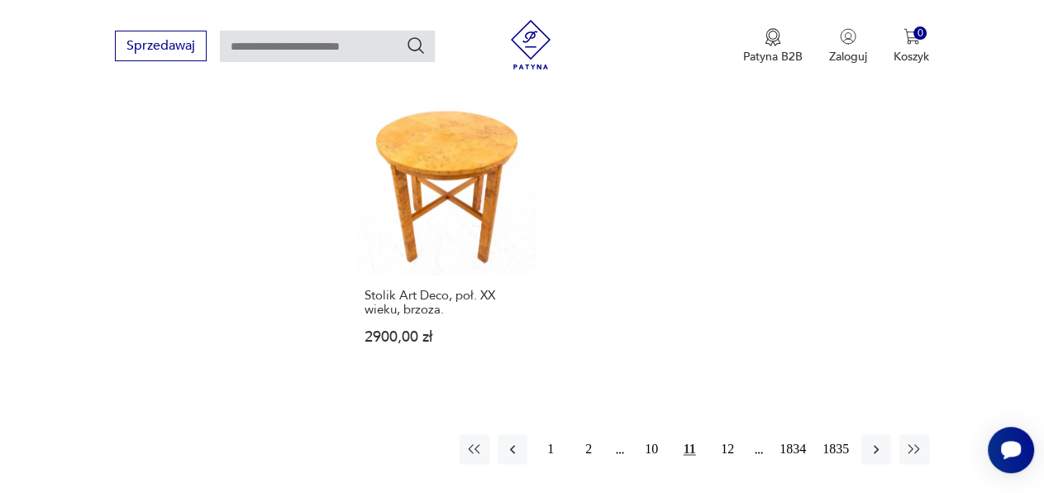
scroll to position [2110, 0]
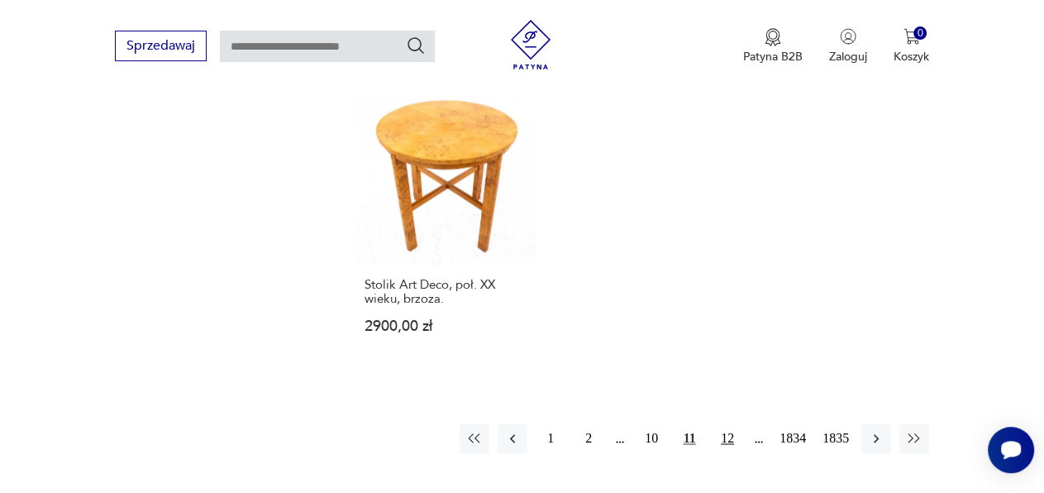
click at [723, 423] on button "12" at bounding box center [728, 438] width 30 height 30
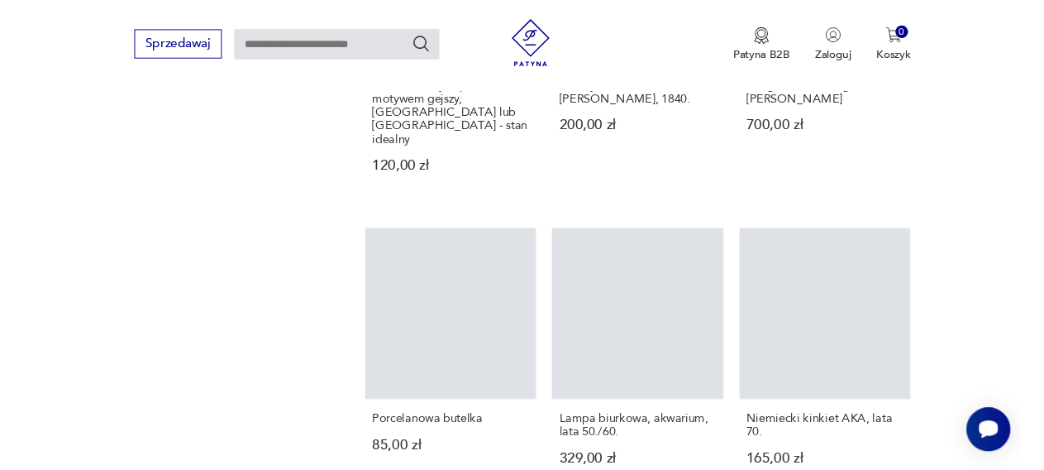
scroll to position [1729, 0]
